Goal: Task Accomplishment & Management: Use online tool/utility

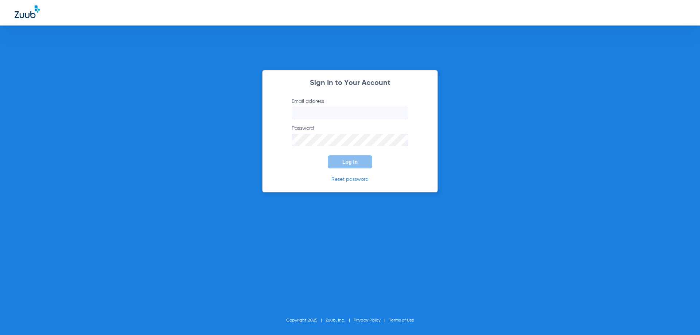
type input "[EMAIL_ADDRESS][DOMAIN_NAME]"
drag, startPoint x: 479, startPoint y: 129, endPoint x: 410, endPoint y: 144, distance: 71.2
click at [474, 133] on div "Sign In to Your Account Email address [EMAIL_ADDRESS][DOMAIN_NAME] Password Log…" at bounding box center [350, 167] width 700 height 335
click at [351, 160] on span "Log In" at bounding box center [349, 162] width 15 height 6
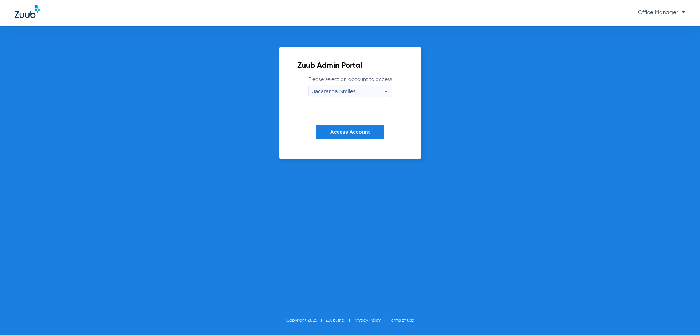
click at [362, 136] on button "Access Account" at bounding box center [350, 132] width 69 height 14
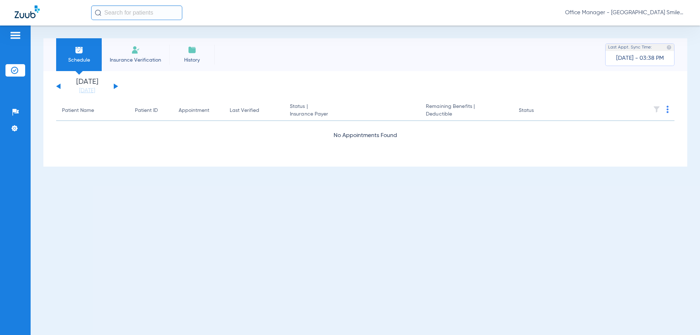
click at [114, 86] on button at bounding box center [116, 86] width 4 height 5
click at [114, 84] on button at bounding box center [116, 86] width 4 height 5
click at [119, 83] on app-single-date-navigator "[DATE] [DATE] [DATE] [DATE] [DATE] [DATE] [DATE] [DATE] [DATE] [DATE] [DATE] [D…" at bounding box center [365, 86] width 618 height 16
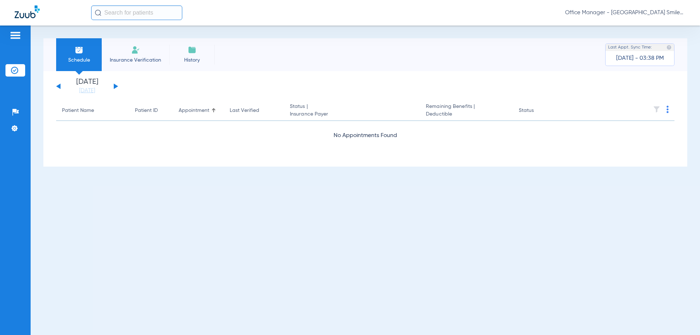
drag, startPoint x: 119, startPoint y: 83, endPoint x: 116, endPoint y: 86, distance: 4.2
click at [117, 85] on app-single-date-navigator "[DATE] [DATE] [DATE] [DATE] [DATE] [DATE] [DATE] [DATE] [DATE] [DATE] [DATE] [D…" at bounding box center [365, 86] width 618 height 16
click at [116, 86] on button at bounding box center [116, 86] width 4 height 5
click at [115, 86] on button at bounding box center [116, 86] width 4 height 5
click at [93, 91] on link "[DATE]" at bounding box center [87, 90] width 44 height 7
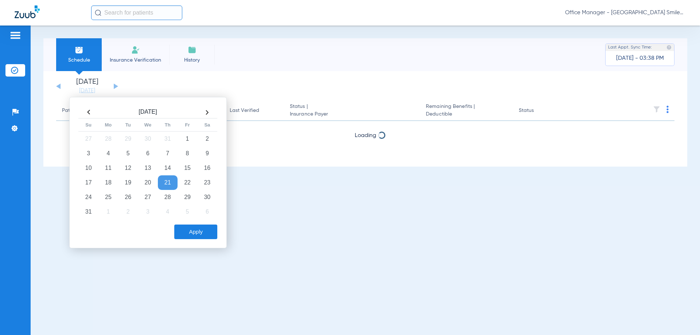
click at [186, 236] on button "Apply" at bounding box center [195, 232] width 43 height 15
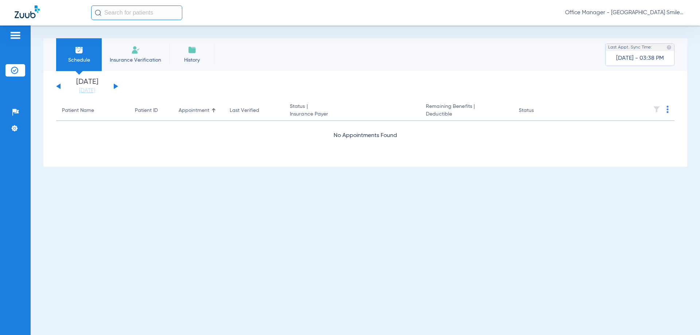
click at [113, 85] on div "[DATE] [DATE] [DATE] [DATE] [DATE] [DATE] [DATE] [DATE] [DATE] [DATE] [DATE] [D…" at bounding box center [87, 86] width 62 height 16
click at [113, 87] on div "[DATE] [DATE] [DATE] [DATE] [DATE] [DATE] [DATE] [DATE] [DATE] [DATE] [DATE] [D…" at bounding box center [87, 86] width 62 height 16
click at [115, 87] on button at bounding box center [116, 86] width 4 height 5
click at [112, 88] on div "[DATE] [DATE] [DATE] [DATE] [DATE] [DATE] [DATE] [DATE] [DATE] [DATE] [DATE] [D…" at bounding box center [87, 86] width 62 height 16
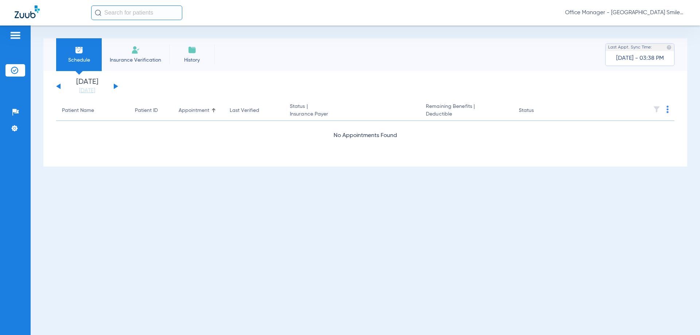
click at [114, 87] on button at bounding box center [116, 86] width 4 height 5
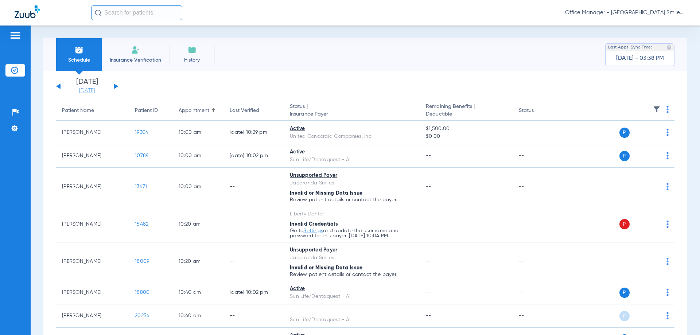
click at [96, 90] on link "[DATE]" at bounding box center [87, 90] width 44 height 7
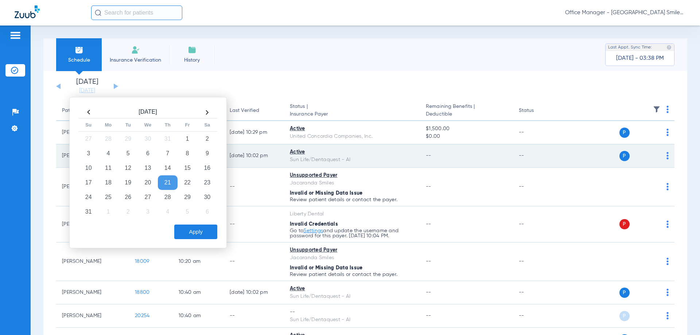
click at [302, 150] on div "Active" at bounding box center [352, 152] width 124 height 8
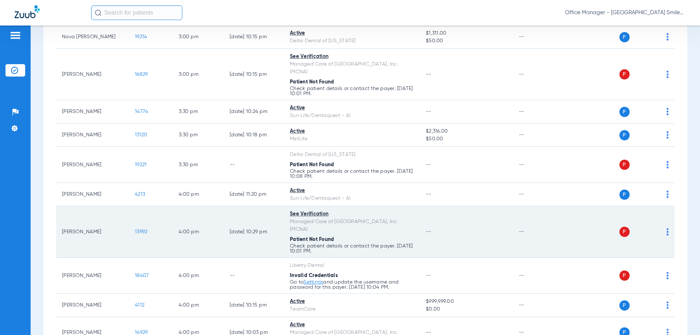
scroll to position [802, 0]
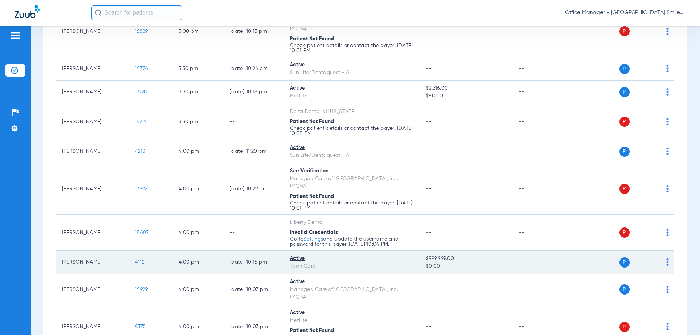
click at [86, 251] on td "[PERSON_NAME]" at bounding box center [92, 262] width 73 height 23
click at [665, 251] on td "P S" at bounding box center [618, 262] width 113 height 23
click at [661, 257] on div "P S" at bounding box center [615, 262] width 107 height 10
click at [666, 251] on td "P S" at bounding box center [618, 262] width 113 height 23
click at [294, 255] on div "Active" at bounding box center [352, 259] width 124 height 8
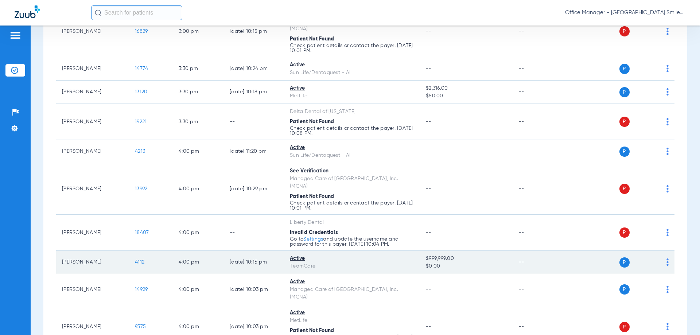
click at [73, 251] on td "[PERSON_NAME]" at bounding box center [92, 262] width 73 height 23
click at [292, 251] on td "Active TeamCare" at bounding box center [352, 262] width 136 height 23
drag, startPoint x: 294, startPoint y: 239, endPoint x: 292, endPoint y: 246, distance: 7.5
click at [294, 251] on td "Active TeamCare" at bounding box center [352, 262] width 136 height 23
click at [292, 255] on div "Active" at bounding box center [352, 259] width 124 height 8
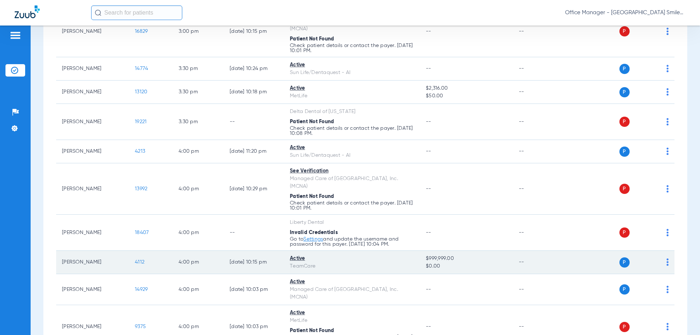
click at [292, 255] on div "Active" at bounding box center [352, 259] width 124 height 8
click at [291, 255] on div "Active" at bounding box center [352, 259] width 124 height 8
drag, startPoint x: 631, startPoint y: 245, endPoint x: 609, endPoint y: 248, distance: 21.5
click at [620, 257] on div "P S" at bounding box center [640, 262] width 40 height 10
click at [609, 257] on div "P S" at bounding box center [615, 262] width 107 height 10
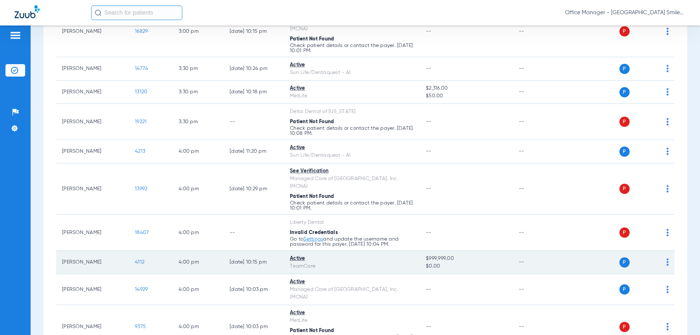
click at [620, 257] on span "P" at bounding box center [625, 262] width 10 height 10
click at [660, 257] on div "P S" at bounding box center [615, 262] width 107 height 10
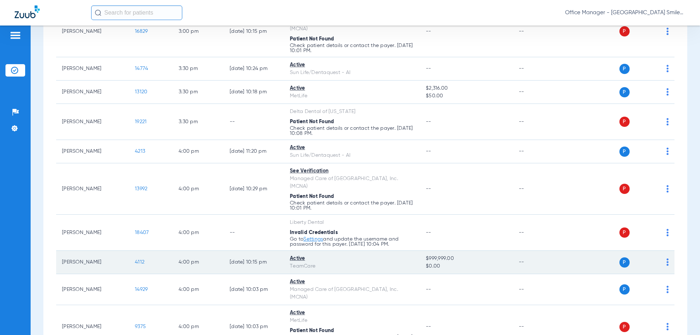
click at [660, 257] on div "P S" at bounding box center [615, 262] width 107 height 10
click at [661, 257] on div "P S" at bounding box center [615, 262] width 107 height 10
click at [667, 259] on img at bounding box center [668, 262] width 2 height 7
click at [663, 249] on div at bounding box center [350, 167] width 700 height 335
click at [667, 259] on img at bounding box center [668, 262] width 2 height 7
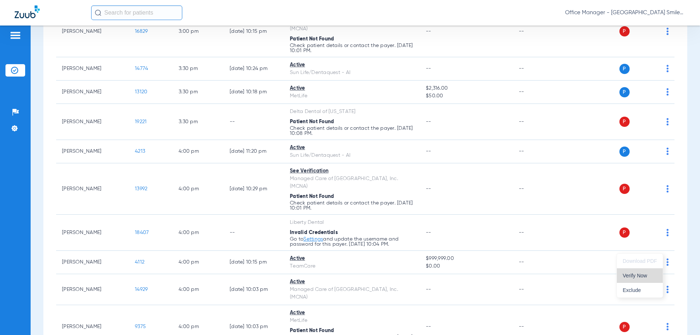
click at [643, 276] on span "Verify Now" at bounding box center [640, 275] width 34 height 5
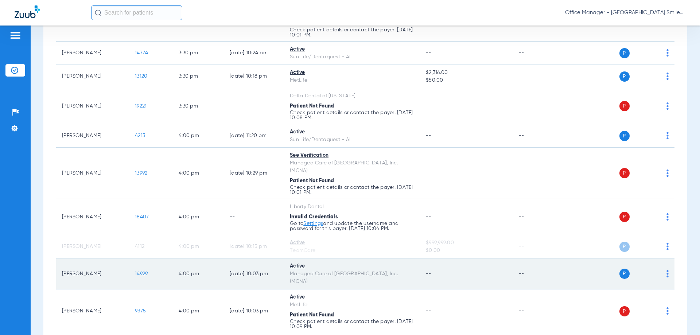
scroll to position [827, 0]
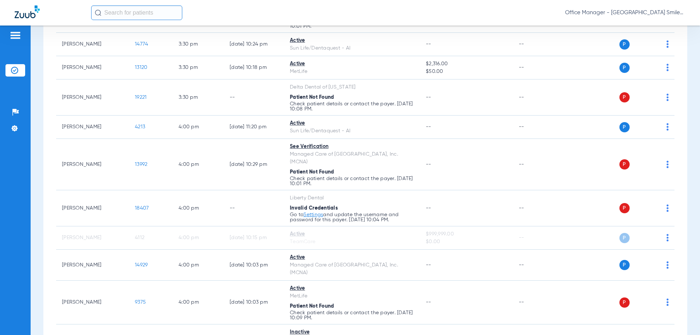
click at [672, 226] on div "[DATE] [DATE] [DATE] [DATE] [DATE] [DATE] [DATE] [DATE] [DATE] [DATE] [DATE] [D…" at bounding box center [365, 50] width 644 height 1612
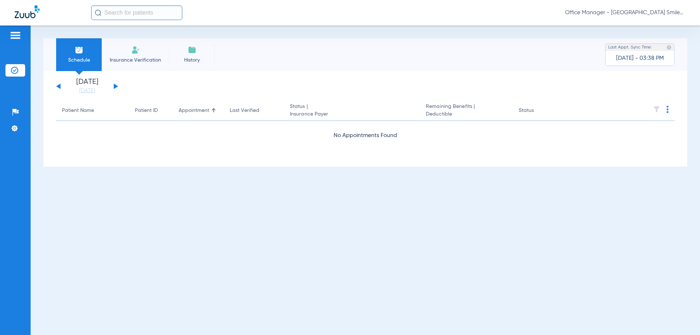
scroll to position [0, 0]
click at [665, 109] on th at bounding box center [618, 111] width 113 height 20
click at [668, 109] on img at bounding box center [668, 109] width 2 height 7
drag, startPoint x: 403, startPoint y: 141, endPoint x: 135, endPoint y: 88, distance: 273.3
click at [392, 141] on div at bounding box center [350, 167] width 700 height 335
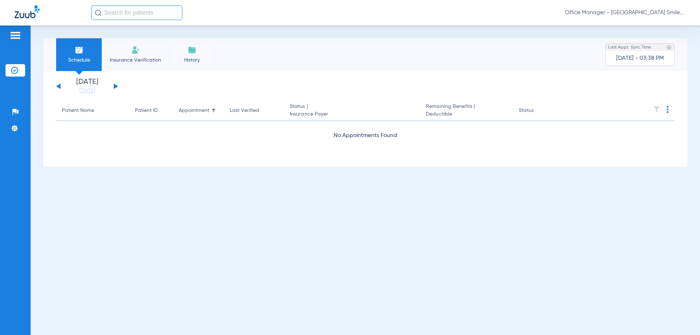
drag, startPoint x: 129, startPoint y: 3, endPoint x: 127, endPoint y: 7, distance: 4.4
click at [129, 5] on div "Office Manager - [GEOGRAPHIC_DATA] Smiles - Plantation" at bounding box center [350, 13] width 700 height 26
click at [123, 13] on input "text" at bounding box center [136, 12] width 91 height 15
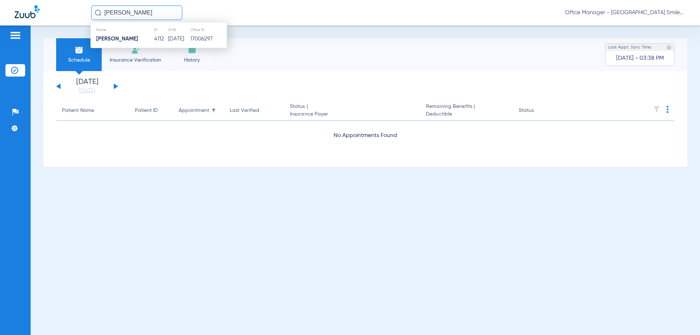
type input "[PERSON_NAME]"
click at [134, 36] on strong "[PERSON_NAME]" at bounding box center [117, 38] width 42 height 5
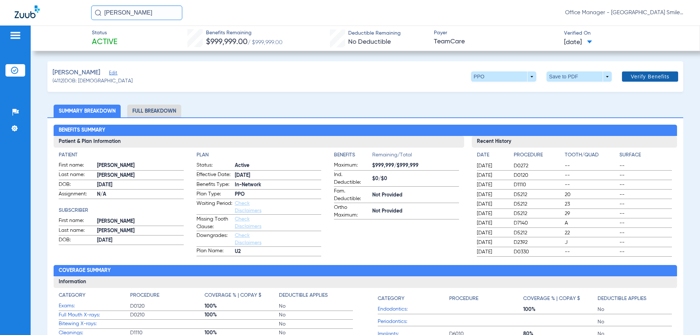
click at [645, 77] on span "Verify Benefits" at bounding box center [650, 77] width 39 height 6
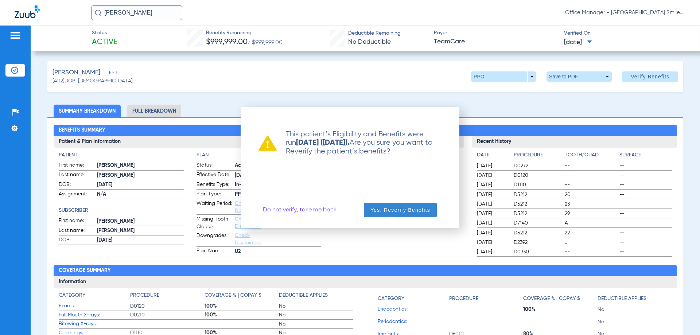
click at [409, 211] on span "Yes, Reverify Benefits" at bounding box center [401, 209] width 60 height 7
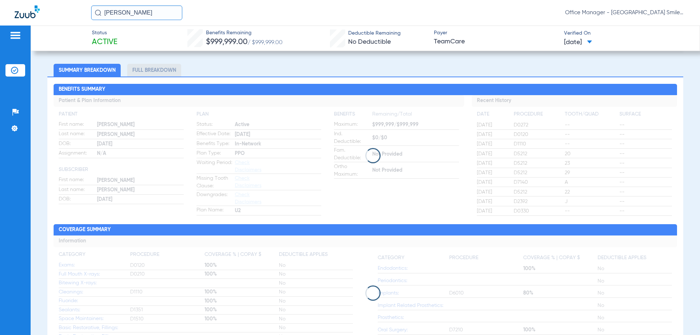
scroll to position [49, 0]
